Goal: Transaction & Acquisition: Download file/media

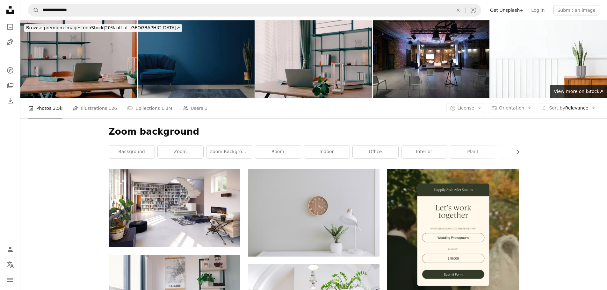
scroll to position [1286, 0]
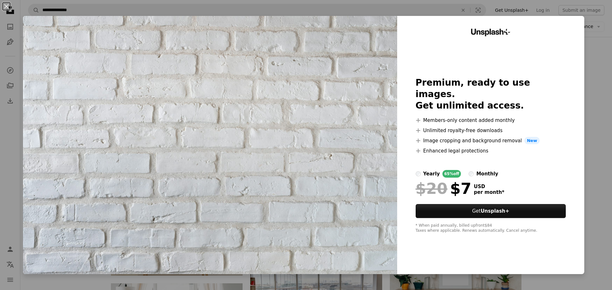
click at [584, 60] on div "An X shape Unsplash+ Premium, ready to use images. Get unlimited access. A plus…" at bounding box center [306, 145] width 612 height 290
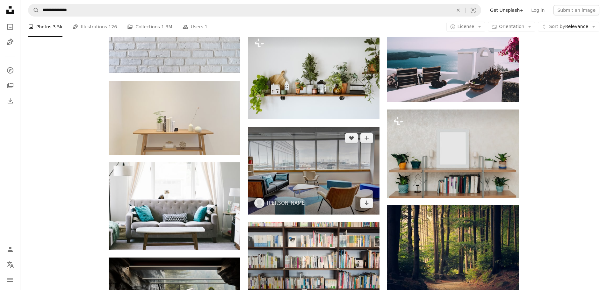
scroll to position [1381, 0]
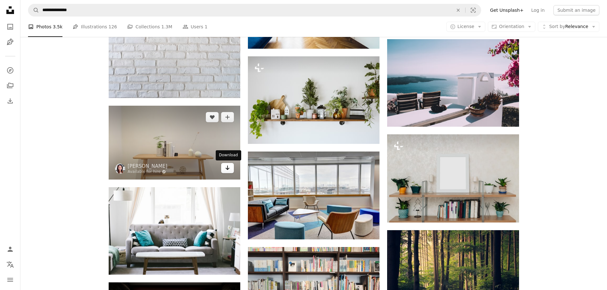
click at [228, 169] on icon "Download" at bounding box center [228, 168] width 4 height 4
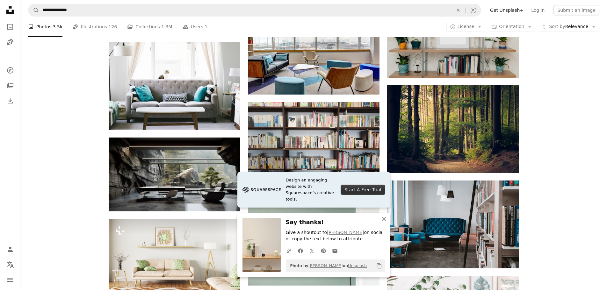
scroll to position [1541, 0]
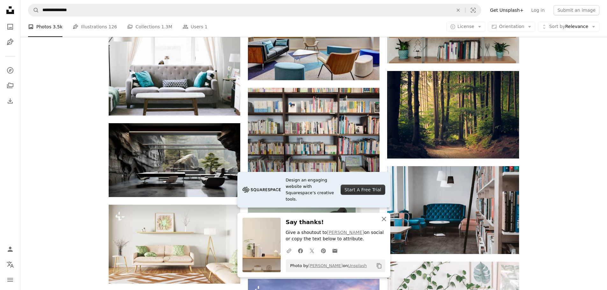
click at [384, 219] on icon "button" at bounding box center [384, 219] width 4 height 4
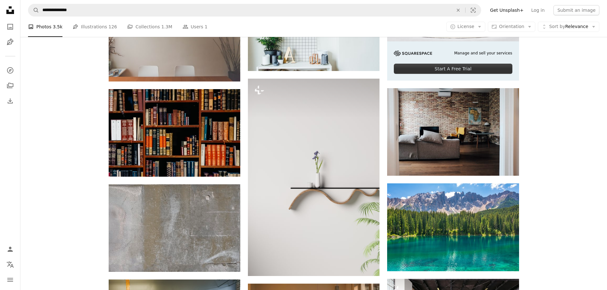
scroll to position [2178, 0]
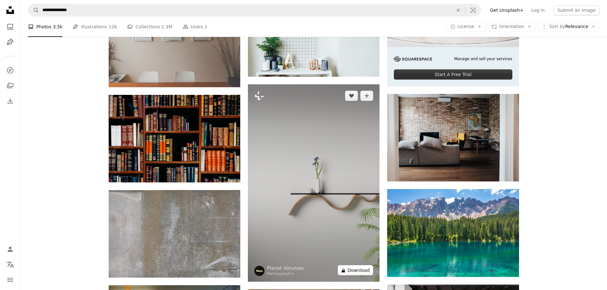
click at [361, 272] on button "A lock Download" at bounding box center [356, 270] width 36 height 10
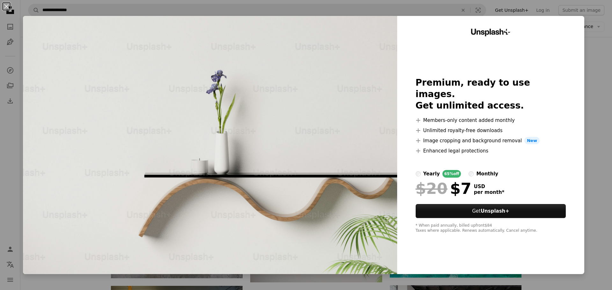
click at [585, 141] on div "An X shape Unsplash+ Premium, ready to use images. Get unlimited access. A plus…" at bounding box center [306, 145] width 612 height 290
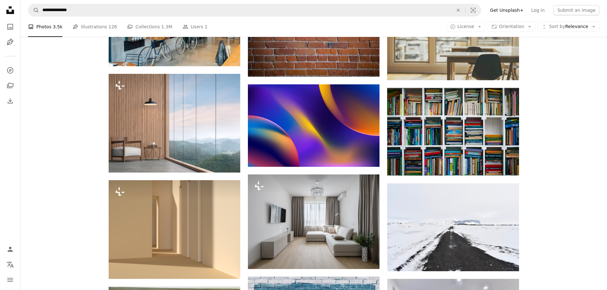
scroll to position [3421, 0]
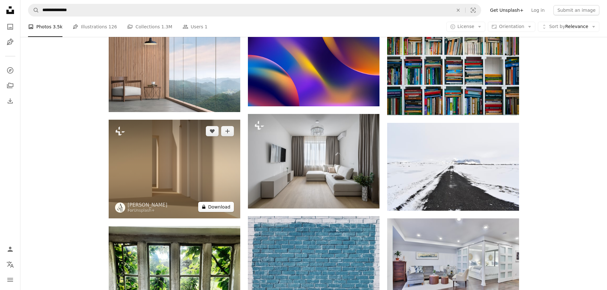
click at [221, 207] on button "A lock Download" at bounding box center [216, 207] width 36 height 10
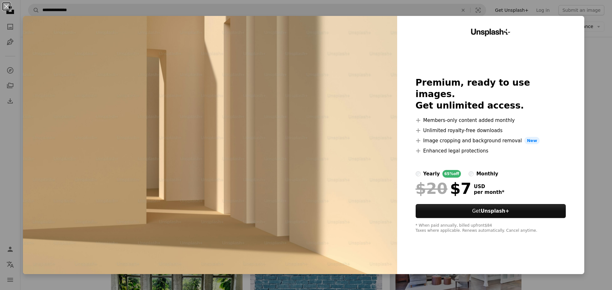
click at [584, 103] on div "An X shape Unsplash+ Premium, ready to use images. Get unlimited access. A plus…" at bounding box center [306, 145] width 612 height 290
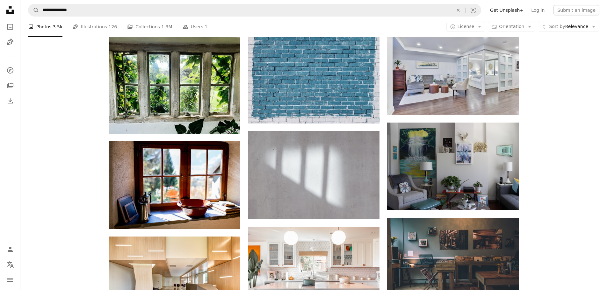
scroll to position [3453, 0]
